Goal: Check status: Check status

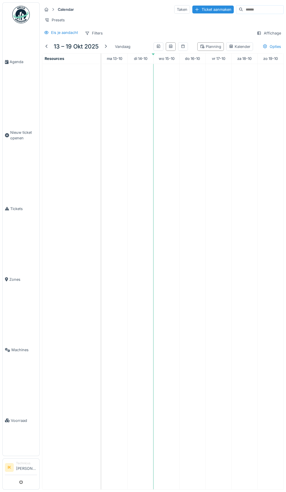
click at [19, 65] on span "Agenda" at bounding box center [23, 62] width 27 height 6
click at [203, 382] on td at bounding box center [193, 277] width 26 height 426
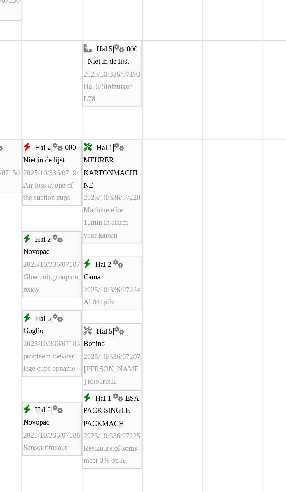
scroll to position [259, 0]
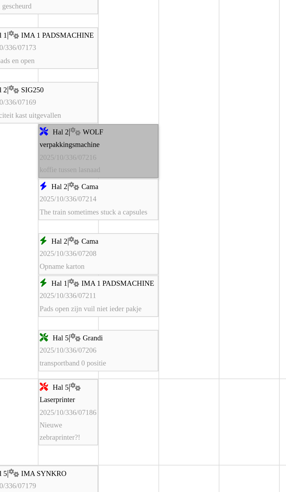
click at [135, 224] on link "Hal 2 | WOLF verpakkingsmachine 2025/10/336/07216 koffie tussen lasnaad" at bounding box center [141, 224] width 54 height 24
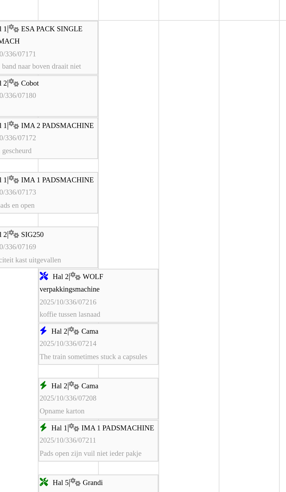
scroll to position [452, 0]
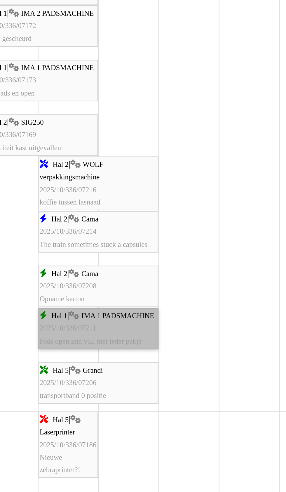
click at [142, 309] on link "Hal 1 | IMA 1 PADSMACHINE 2025/10/336/07211 Pads open zijn vuil niet ieder pakje" at bounding box center [141, 304] width 54 height 19
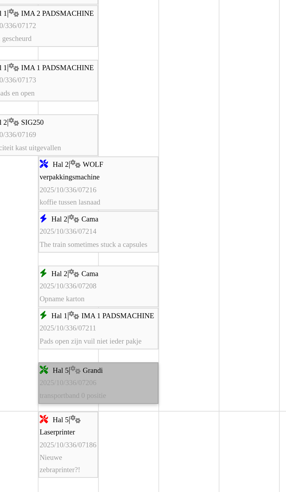
click at [147, 331] on link "Hal 5 | Grandi 2025/10/336/07206 transportband 0 positie" at bounding box center [141, 328] width 54 height 19
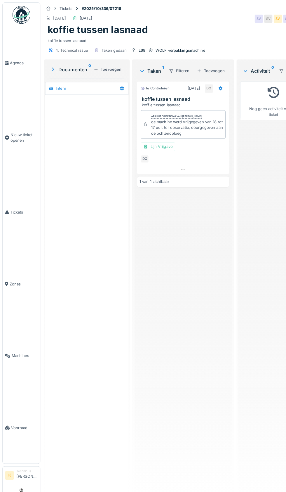
click at [197, 344] on div "Te controleren 15-10-2025 DO koffie tussen lasnaad koffie tussen lasnaad Afslui…" at bounding box center [180, 281] width 91 height 408
